Goal: Task Accomplishment & Management: Manage account settings

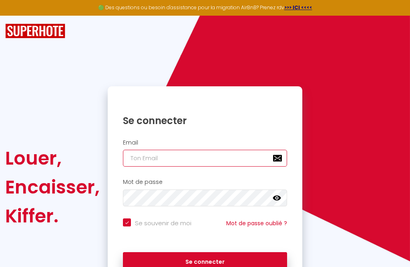
click at [186, 158] on input "email" at bounding box center [205, 158] width 164 height 17
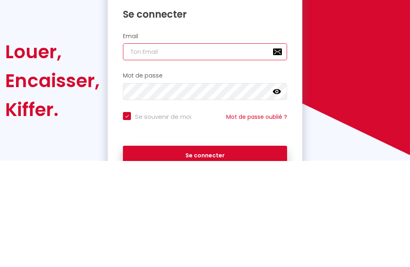
type input "f"
checkbox input "true"
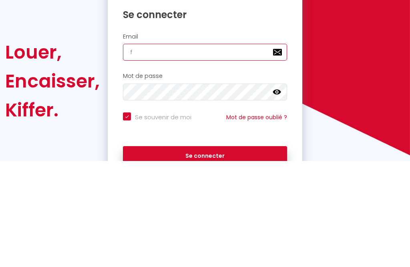
type input "fl"
checkbox input "true"
type input "flo"
checkbox input "true"
type input "flo1"
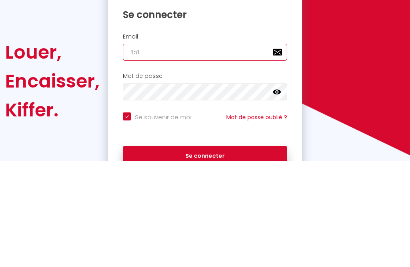
checkbox input "true"
type input "flo11"
checkbox input "true"
type input "flo118"
checkbox input "true"
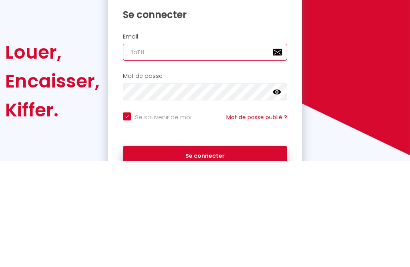
type input "flo1180"
checkbox input "true"
type input "flo11800"
checkbox input "true"
type input "flo11800@"
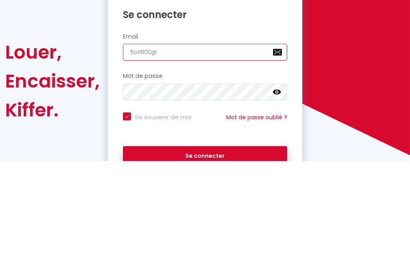
checkbox input "true"
type input "flo11800@o"
checkbox input "true"
type input "flo11800@or"
checkbox input "true"
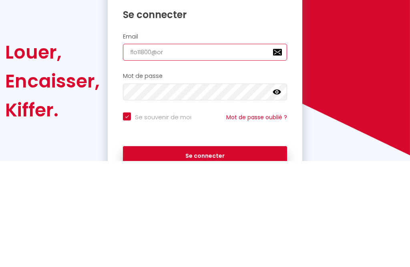
type input "flo11800@ora"
checkbox input "true"
type input "flo11800@oran"
checkbox input "true"
type input "flo11800@orang"
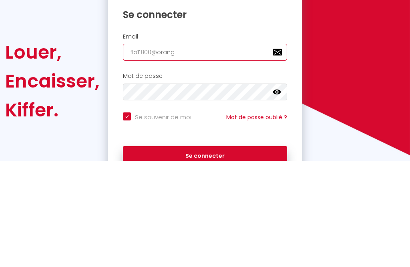
checkbox input "true"
type input "[EMAIL_ADDRESS]"
checkbox input "true"
type input "[EMAIL_ADDRESS]."
checkbox input "true"
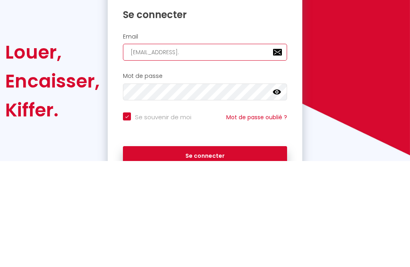
type input "flo11800@orange.f"
checkbox input "true"
type input "[EMAIL_ADDRESS][DOMAIN_NAME]"
checkbox input "true"
type input "[EMAIL_ADDRESS][DOMAIN_NAME]"
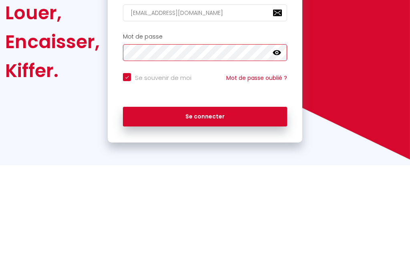
scroll to position [44, 0]
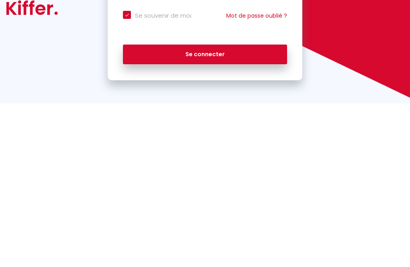
click at [220, 208] on button "Se connecter" at bounding box center [205, 218] width 164 height 20
checkbox input "true"
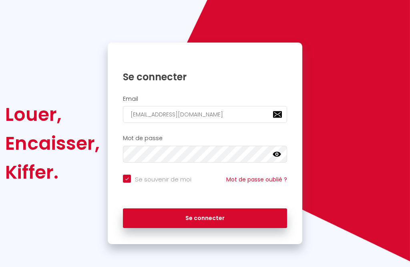
click at [279, 155] on icon at bounding box center [277, 154] width 8 height 5
